Goal: Navigation & Orientation: Find specific page/section

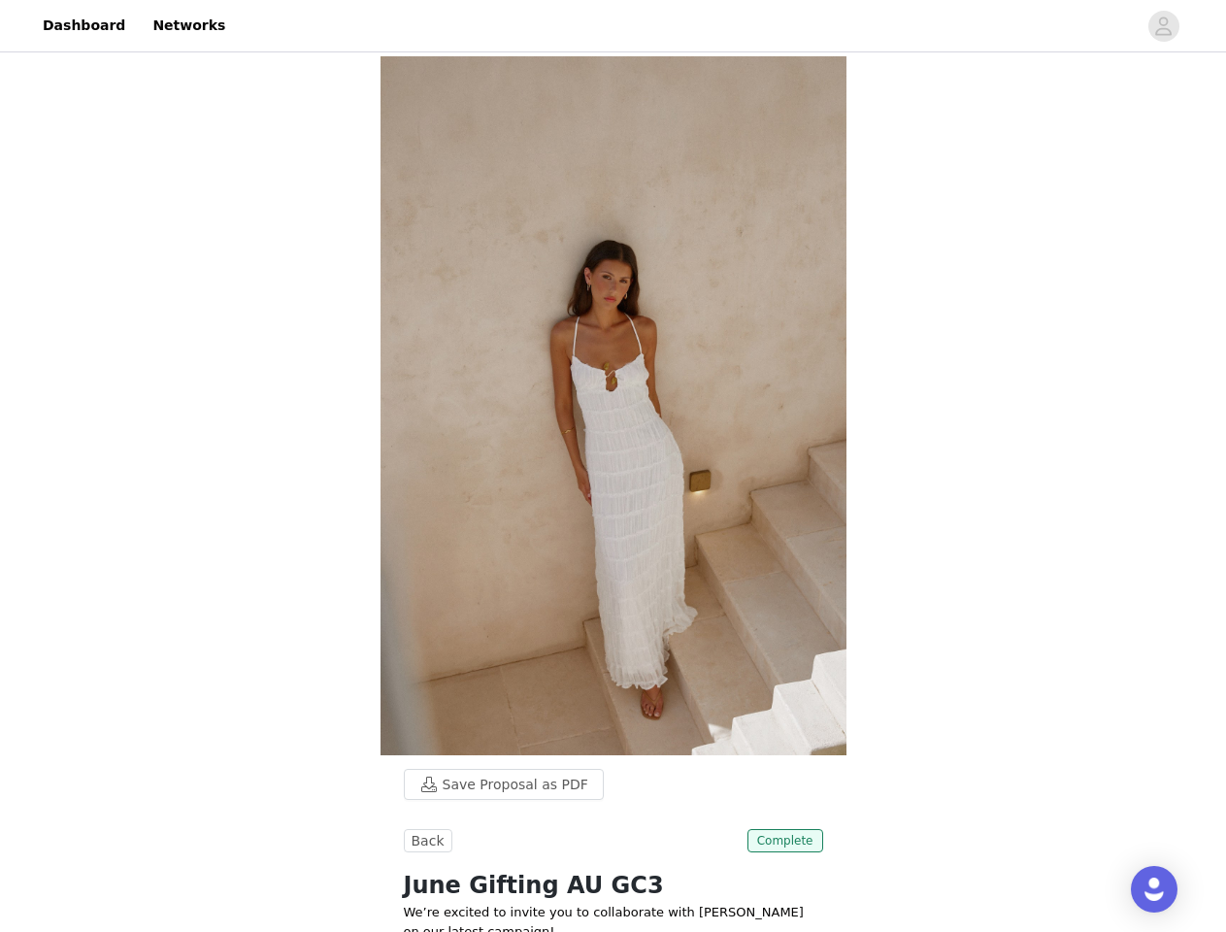
click at [612, 466] on img at bounding box center [613, 405] width 466 height 699
click at [612, 26] on div at bounding box center [687, 26] width 900 height 44
click at [1164, 26] on icon "avatar" at bounding box center [1163, 26] width 18 height 31
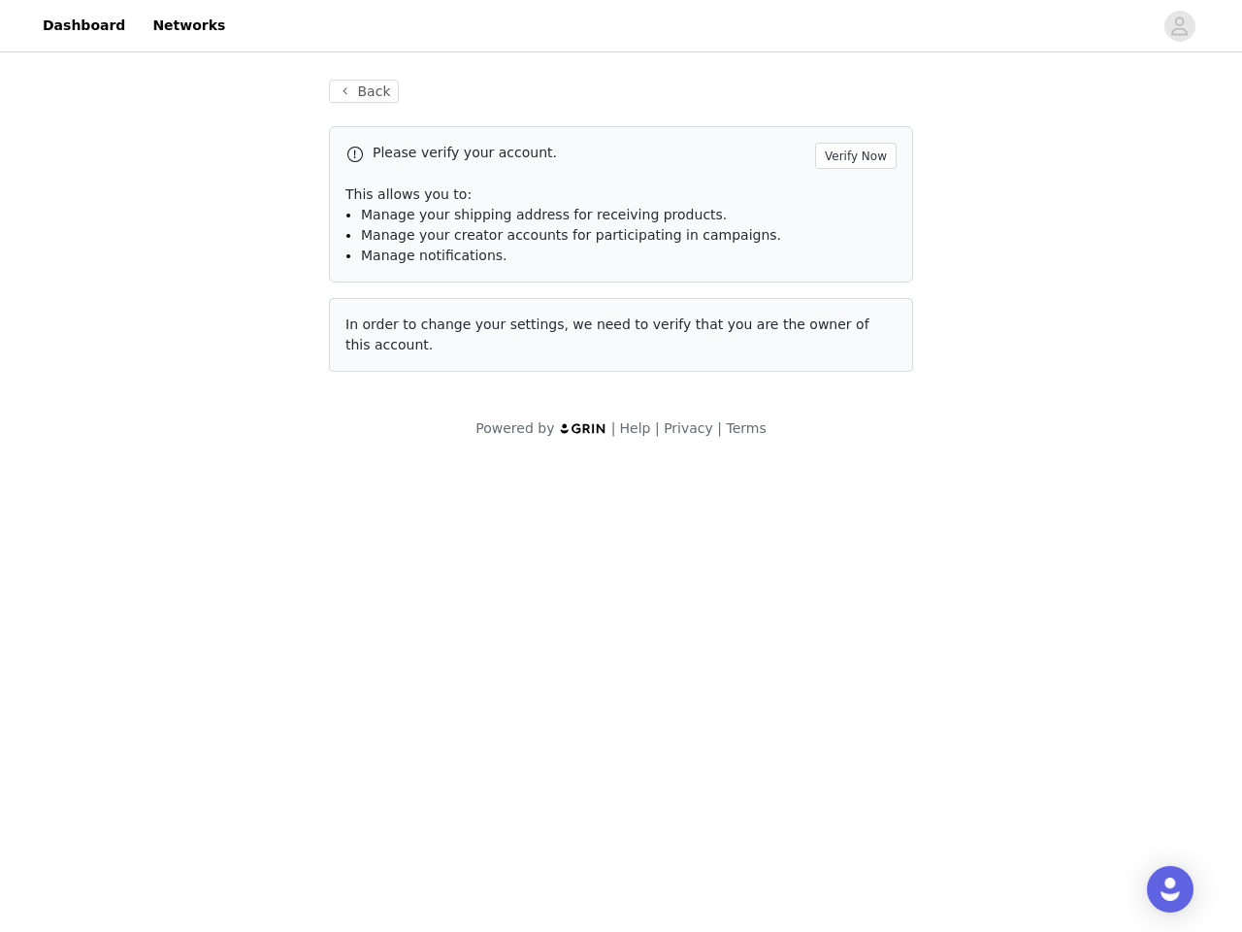
click at [494, 784] on body "Dashboard Networks Back Please verify your account. Verify Now This allows you …" at bounding box center [621, 466] width 1242 height 932
click at [425, 840] on body "Dashboard Networks Back Please verify your account. Verify Now This allows you …" at bounding box center [621, 466] width 1242 height 932
click at [787, 840] on body "Dashboard Networks Back Please verify your account. Verify Now This allows you …" at bounding box center [621, 466] width 1242 height 932
click at [1154, 889] on div "Open Intercom Messenger" at bounding box center [1170, 889] width 47 height 47
